Goal: Task Accomplishment & Management: Manage account settings

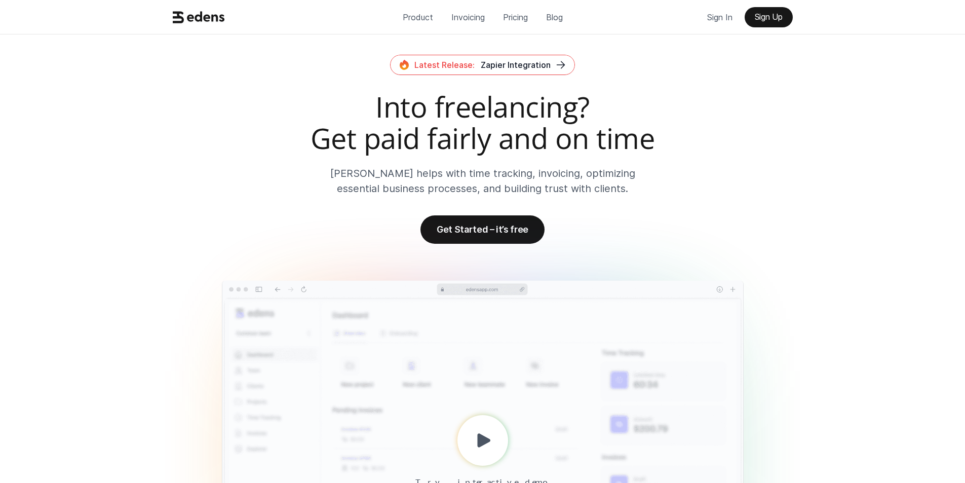
click at [707, 10] on p "Sign In" at bounding box center [719, 17] width 25 height 15
click at [712, 17] on p "Sign In" at bounding box center [719, 17] width 25 height 15
click at [721, 19] on p "Sign In" at bounding box center [719, 17] width 25 height 15
click at [711, 12] on p "Sign In" at bounding box center [719, 17] width 25 height 15
click at [718, 17] on p "Sign In" at bounding box center [719, 17] width 25 height 15
